Goal: Complete application form

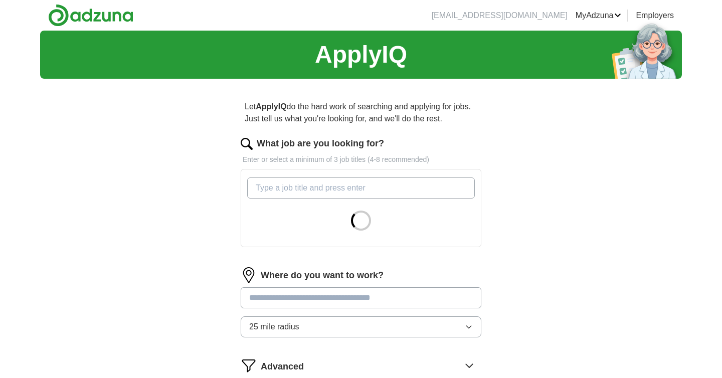
click at [347, 182] on input "What job are you looking for?" at bounding box center [361, 187] width 228 height 21
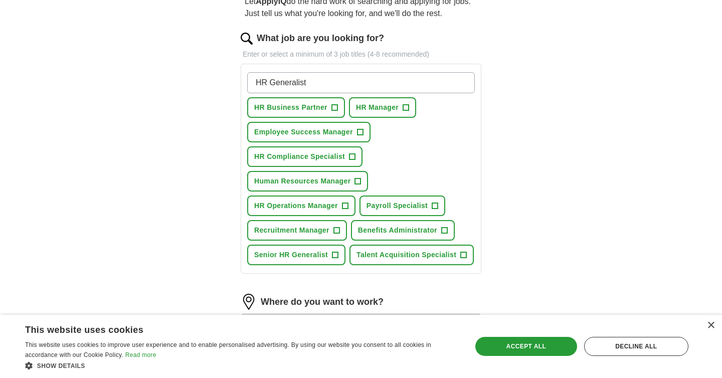
scroll to position [106, 0]
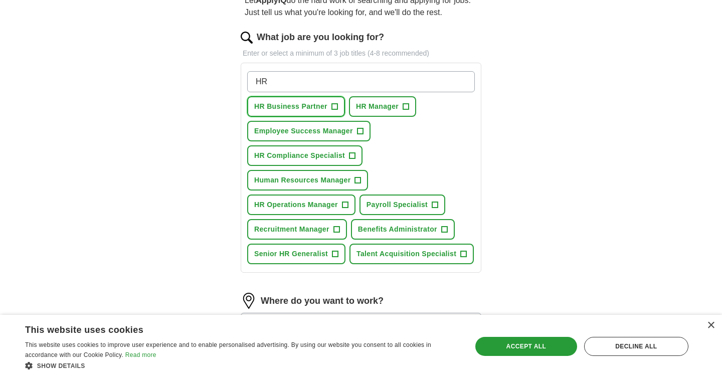
click at [322, 107] on span "HR Business Partner" at bounding box center [290, 106] width 73 height 11
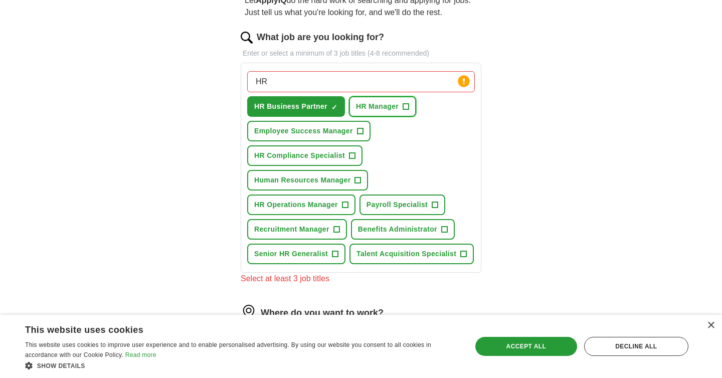
click at [377, 111] on span "HR Manager" at bounding box center [377, 106] width 43 height 11
click at [338, 136] on span "Employee Success Manager" at bounding box center [303, 131] width 99 height 11
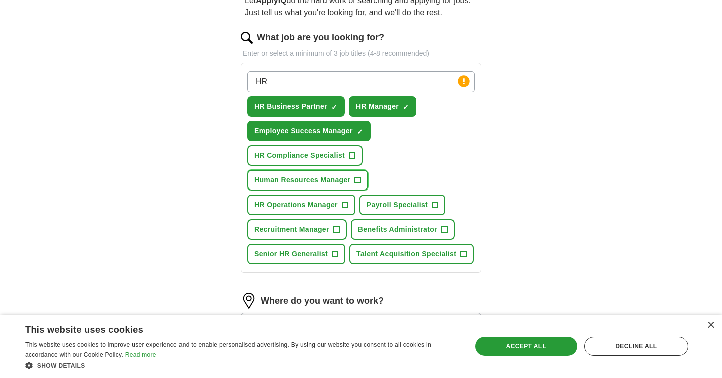
click at [325, 181] on span "Human Resources Manager" at bounding box center [302, 180] width 96 height 11
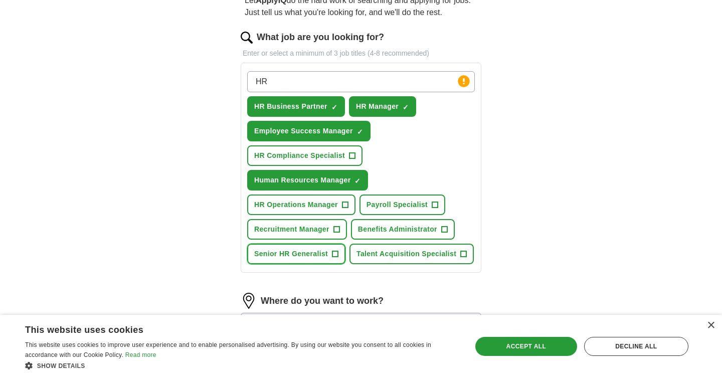
click at [302, 257] on span "Senior HR Generalist" at bounding box center [291, 254] width 74 height 11
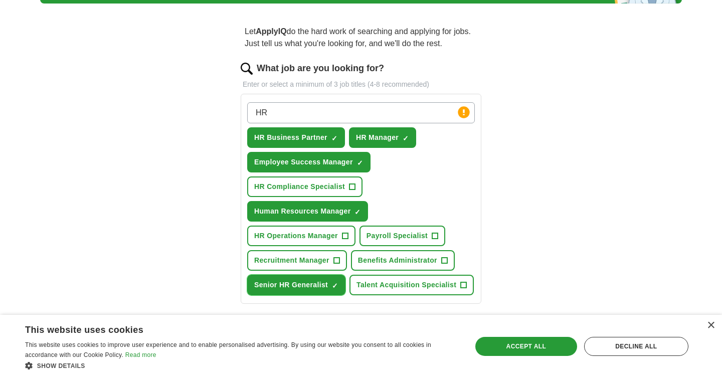
scroll to position [69, 0]
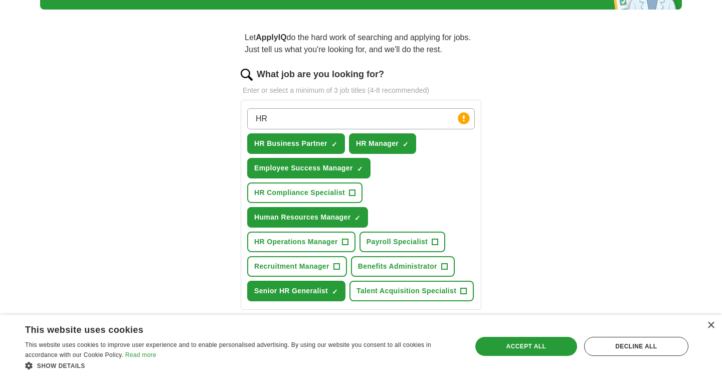
click at [345, 115] on input "HR" at bounding box center [361, 118] width 228 height 21
type input "human resource"
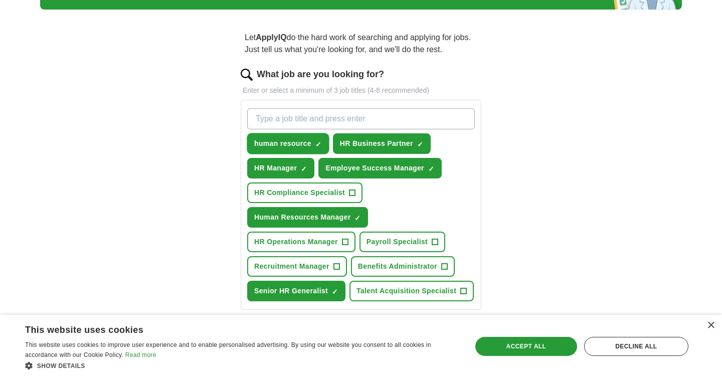
click at [0, 0] on span "×" at bounding box center [0, 0] width 0 height 0
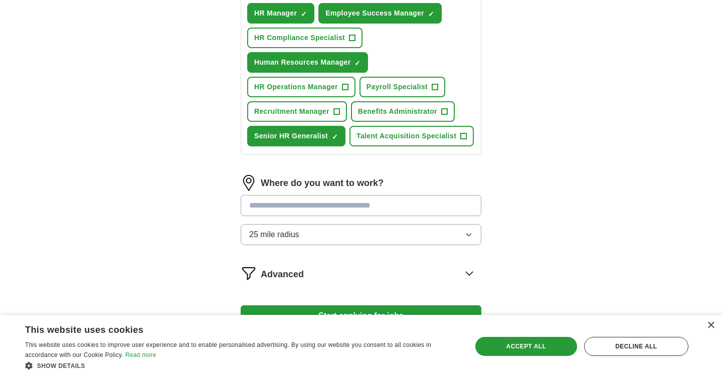
scroll to position [228, 0]
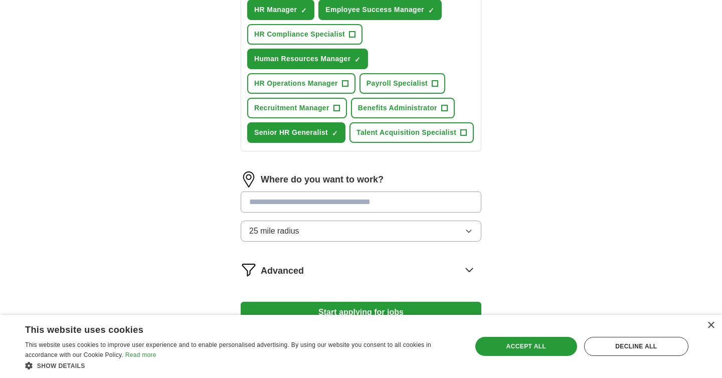
click at [332, 203] on input at bounding box center [361, 201] width 241 height 21
type input "******"
click at [513, 195] on div "Let ApplyIQ do the hard work of searching and applying for jobs. Just tell us w…" at bounding box center [361, 104] width 321 height 491
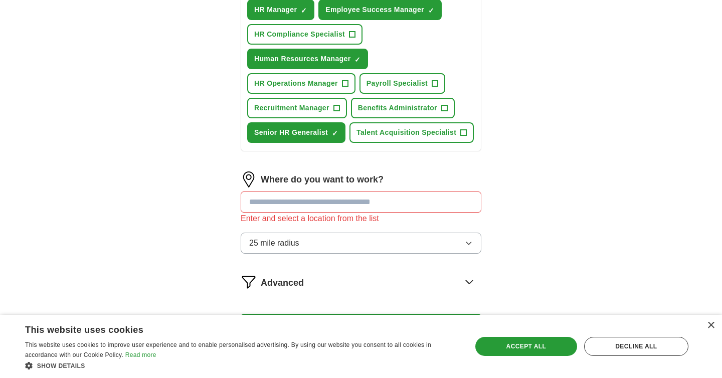
click at [372, 240] on button "25 mile radius" at bounding box center [361, 243] width 241 height 21
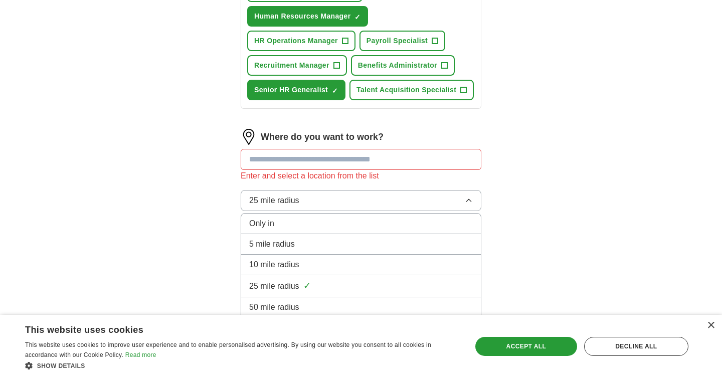
scroll to position [313, 0]
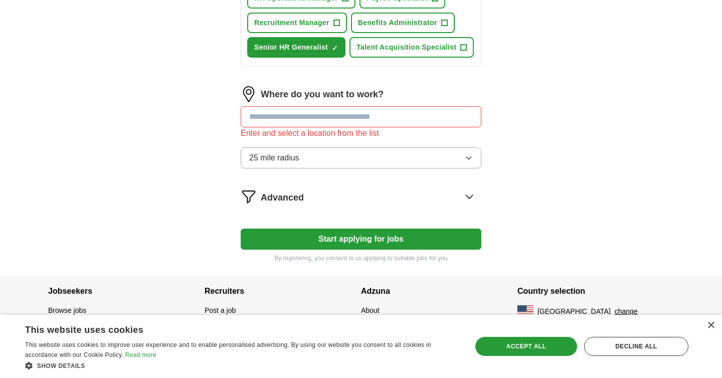
click at [330, 196] on div "Advanced" at bounding box center [371, 196] width 221 height 16
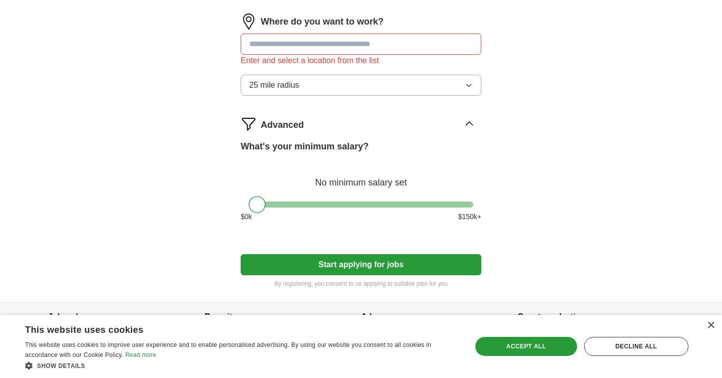
scroll to position [411, 0]
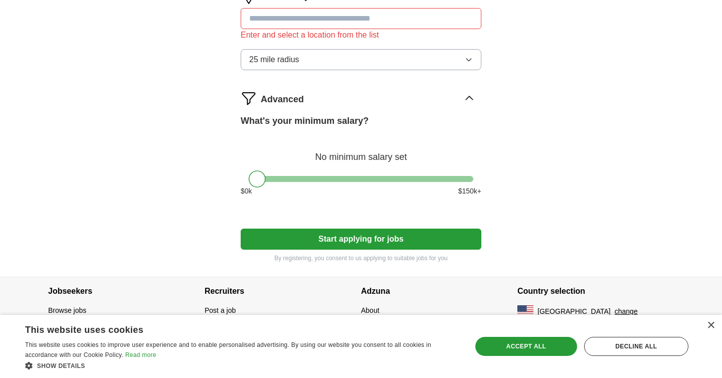
click at [263, 169] on div "What's your minimum salary? No minimum salary set $ 0 k $ 150 k+" at bounding box center [361, 159] width 241 height 90
drag, startPoint x: 256, startPoint y: 184, endPoint x: 377, endPoint y: 187, distance: 121.4
click at [377, 187] on div "What's your minimum salary? At least $ 100k per year $ 0 k $ 150 k+" at bounding box center [361, 159] width 241 height 90
click at [342, 28] on input at bounding box center [361, 18] width 241 height 21
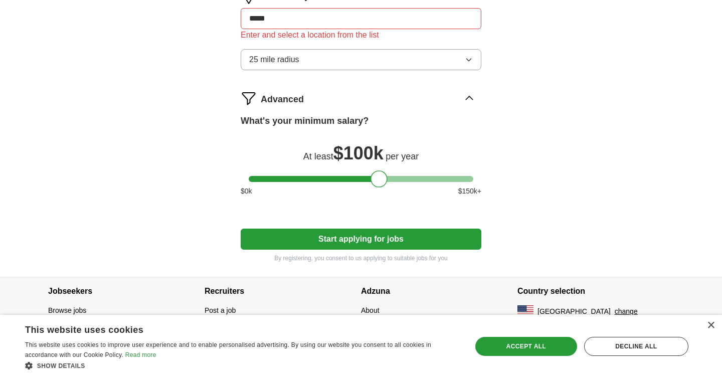
type input "******"
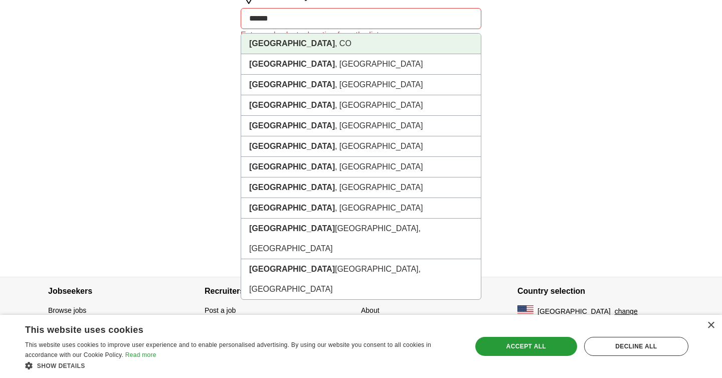
click at [299, 45] on li "[GEOGRAPHIC_DATA] , [GEOGRAPHIC_DATA]" at bounding box center [361, 44] width 240 height 21
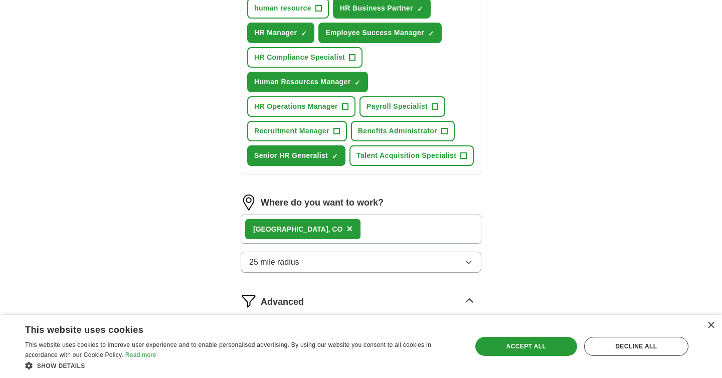
scroll to position [204, 0]
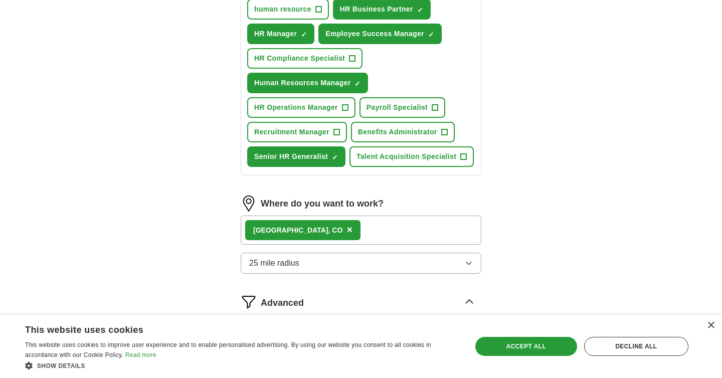
click at [373, 232] on div "[GEOGRAPHIC_DATA] , [GEOGRAPHIC_DATA] ×" at bounding box center [361, 230] width 241 height 29
click at [342, 226] on div "[GEOGRAPHIC_DATA] , [GEOGRAPHIC_DATA] ×" at bounding box center [361, 230] width 241 height 29
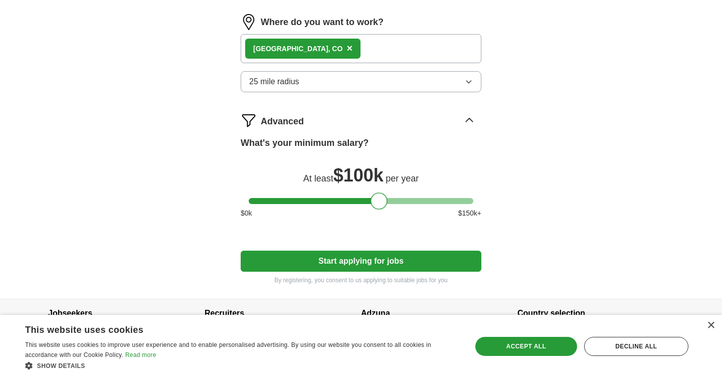
click at [337, 268] on button "Start applying for jobs" at bounding box center [361, 261] width 241 height 21
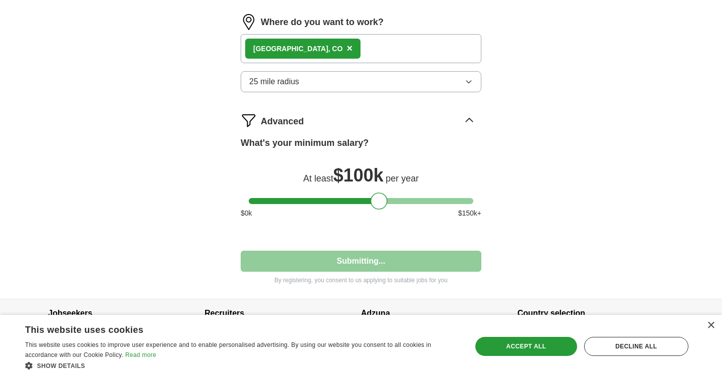
select select "**"
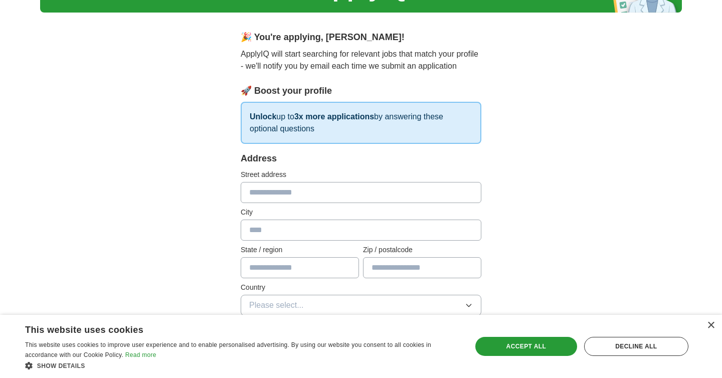
scroll to position [0, 0]
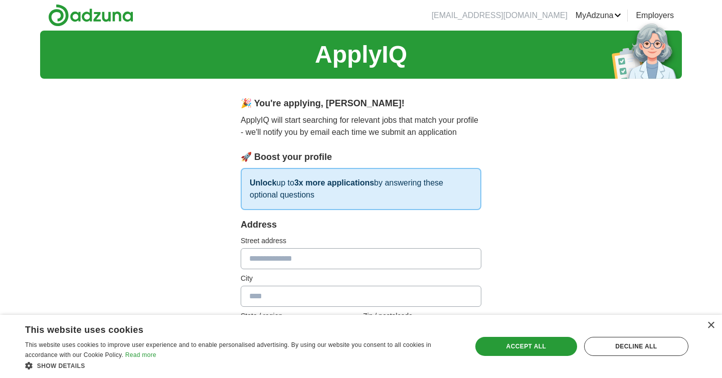
click at [336, 265] on input "text" at bounding box center [361, 258] width 241 height 21
type input "**********"
type input "**"
type input "*****"
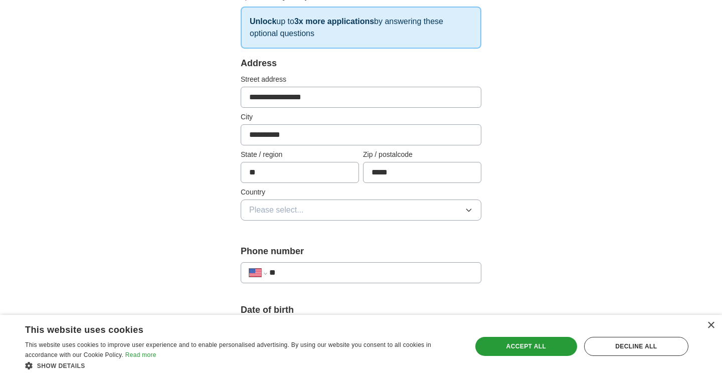
scroll to position [162, 0]
click at [315, 213] on button "Please select..." at bounding box center [361, 209] width 241 height 21
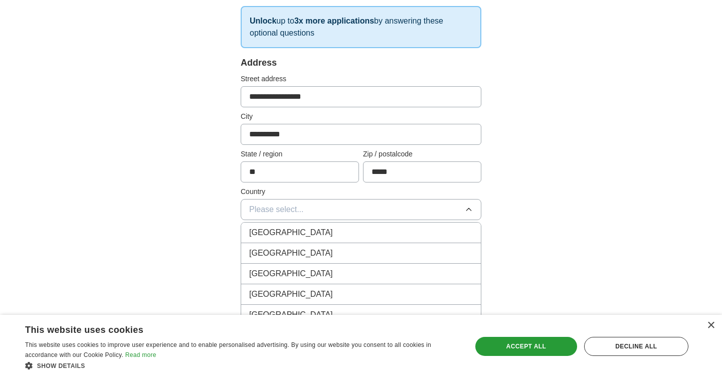
click at [304, 254] on div "[GEOGRAPHIC_DATA]" at bounding box center [361, 253] width 224 height 12
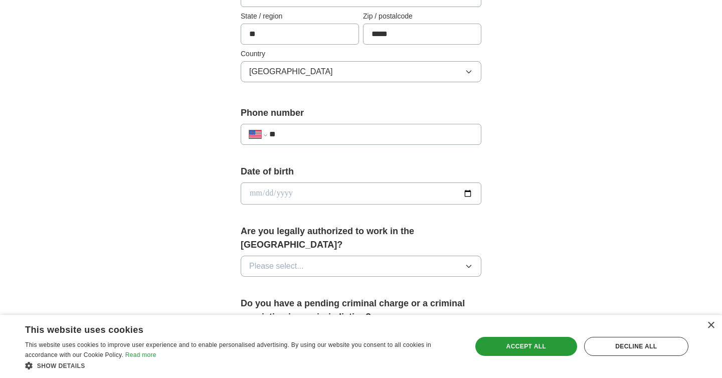
scroll to position [328, 0]
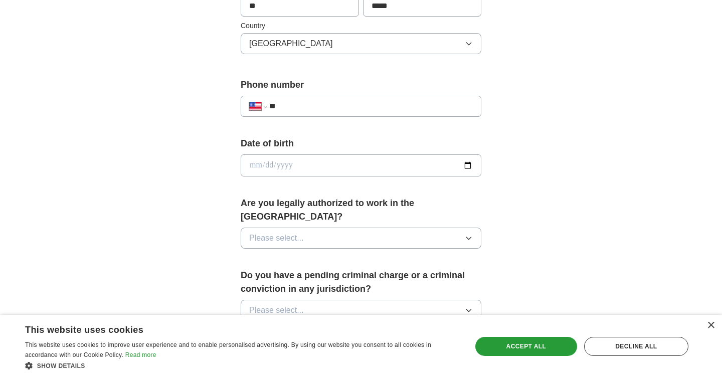
click at [348, 110] on input "**" at bounding box center [371, 106] width 204 height 12
type input "**********"
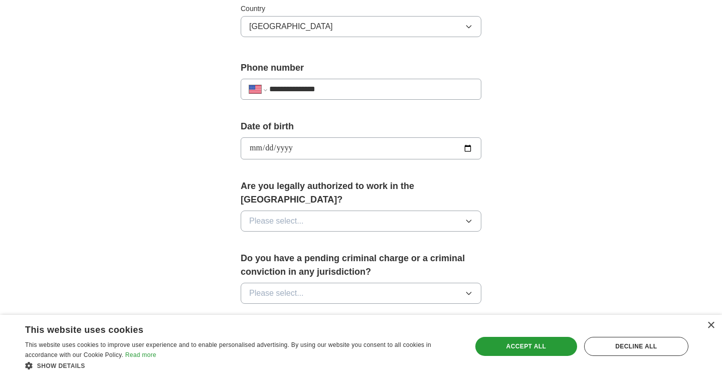
scroll to position [348, 0]
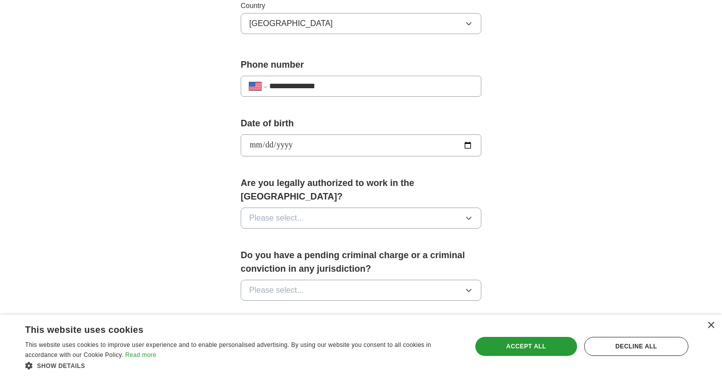
click at [316, 208] on button "Please select..." at bounding box center [361, 218] width 241 height 21
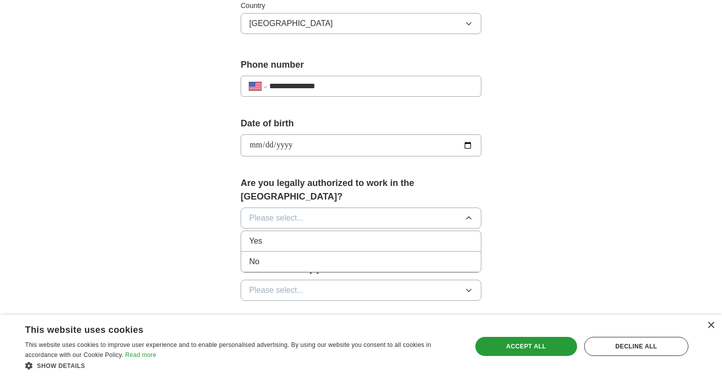
click at [299, 235] on div "Yes" at bounding box center [361, 241] width 224 height 12
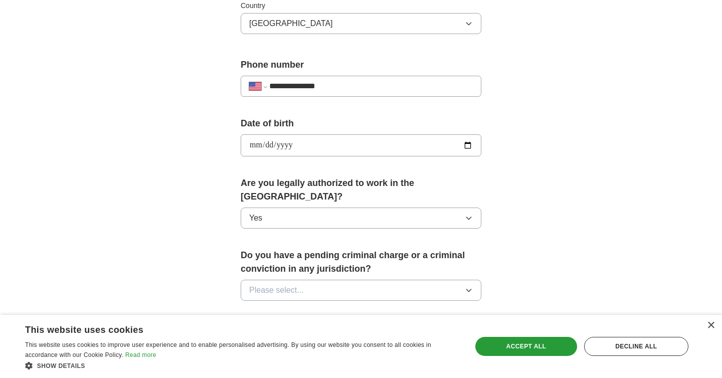
click at [297, 284] on span "Please select..." at bounding box center [276, 290] width 55 height 12
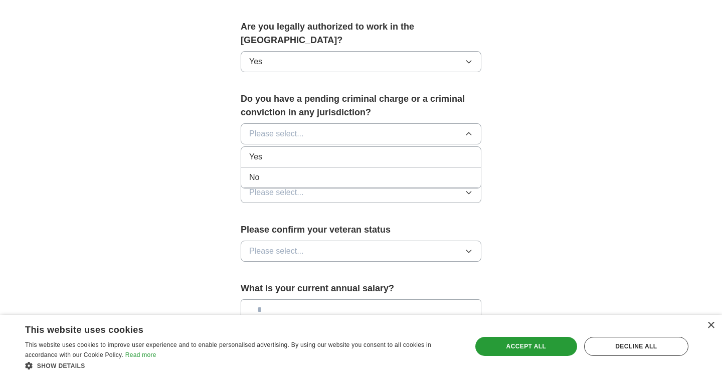
scroll to position [519, 0]
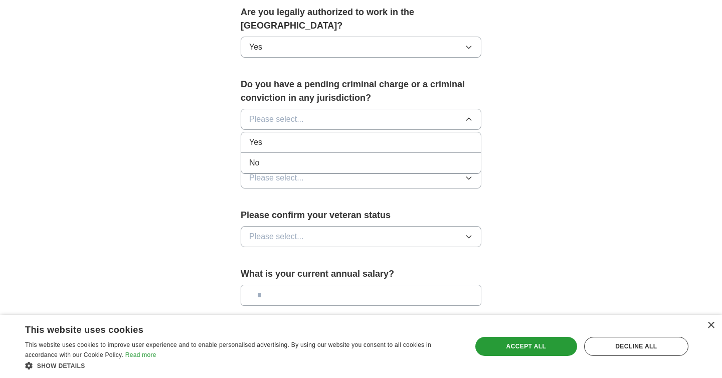
click at [319, 157] on div "No" at bounding box center [361, 163] width 224 height 12
click at [312, 167] on button "Please select..." at bounding box center [361, 177] width 241 height 21
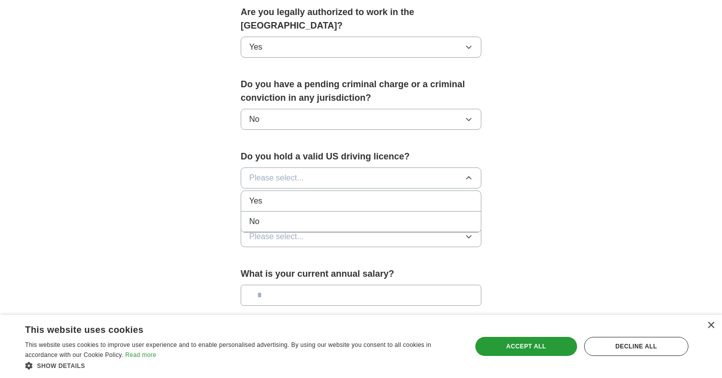
click at [293, 195] on div "Yes" at bounding box center [361, 201] width 224 height 12
click at [298, 231] on span "Please select..." at bounding box center [276, 237] width 55 height 12
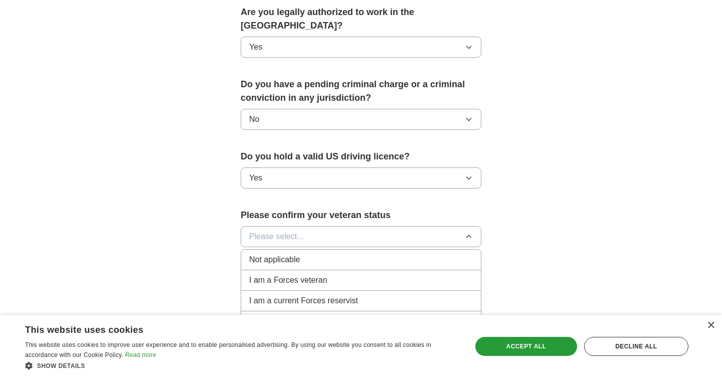
click at [293, 254] on span "Not applicable" at bounding box center [274, 260] width 51 height 12
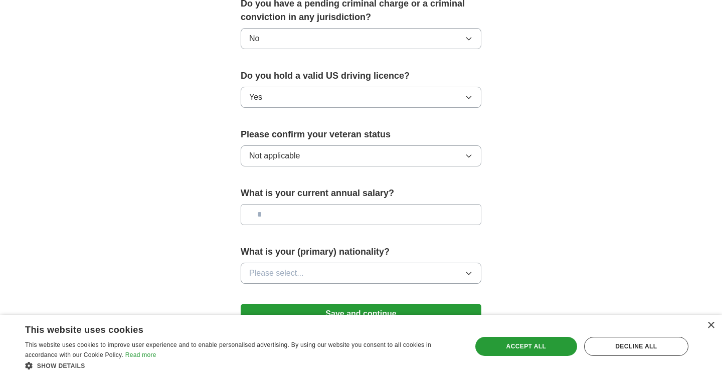
scroll to position [653, 0]
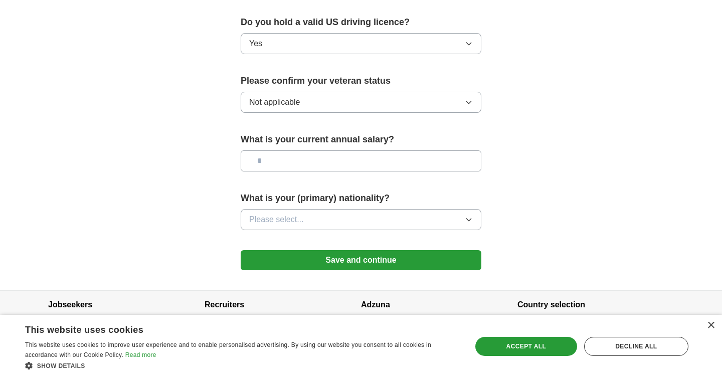
click at [318, 94] on button "Not applicable" at bounding box center [361, 102] width 241 height 21
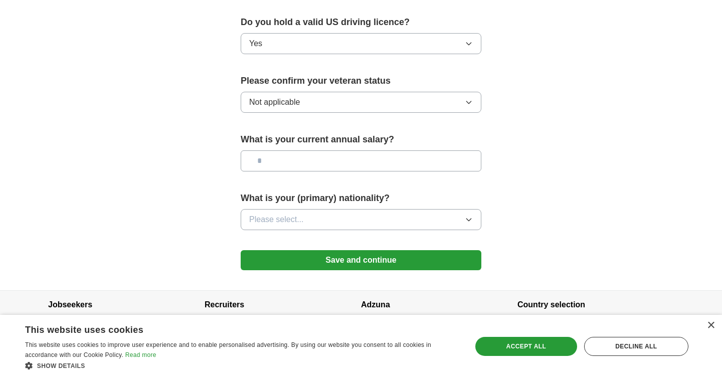
click at [384, 150] on input "text" at bounding box center [361, 160] width 241 height 21
type input "********"
click at [348, 209] on button "Please select..." at bounding box center [361, 219] width 241 height 21
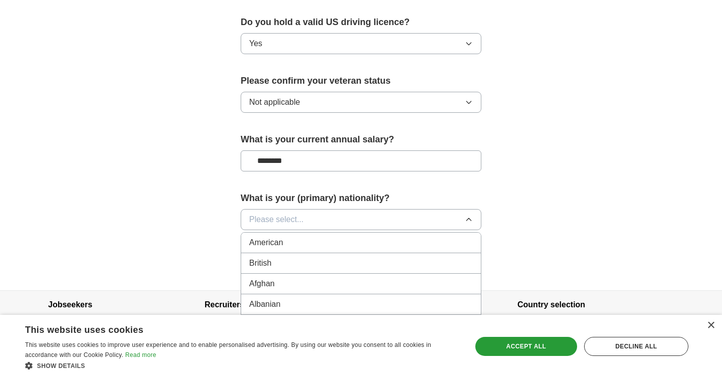
click at [333, 237] on div "American" at bounding box center [361, 243] width 224 height 12
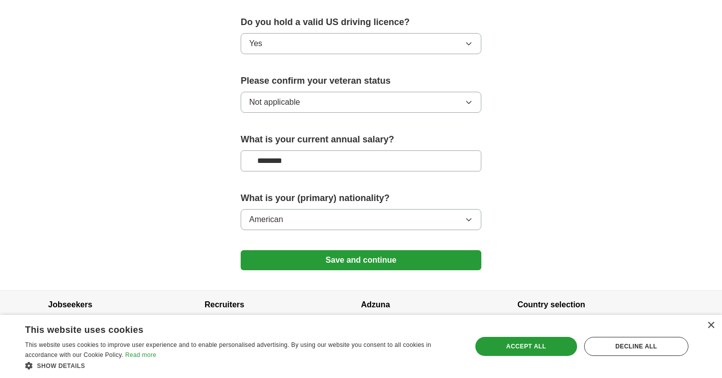
click at [329, 250] on button "Save and continue" at bounding box center [361, 260] width 241 height 20
